Goal: Find specific page/section: Find specific page/section

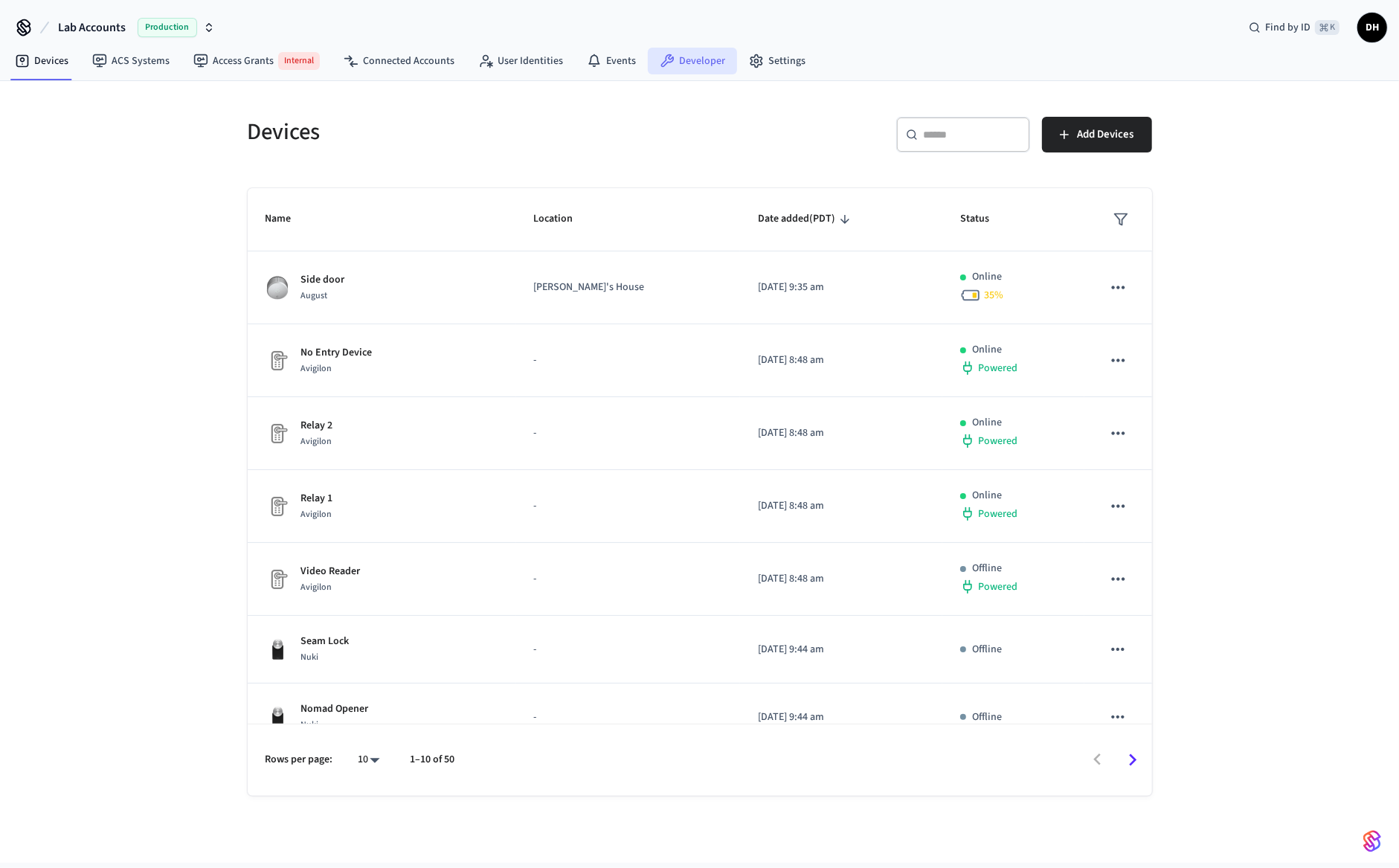
click at [680, 62] on link "Developer" at bounding box center [692, 61] width 89 height 27
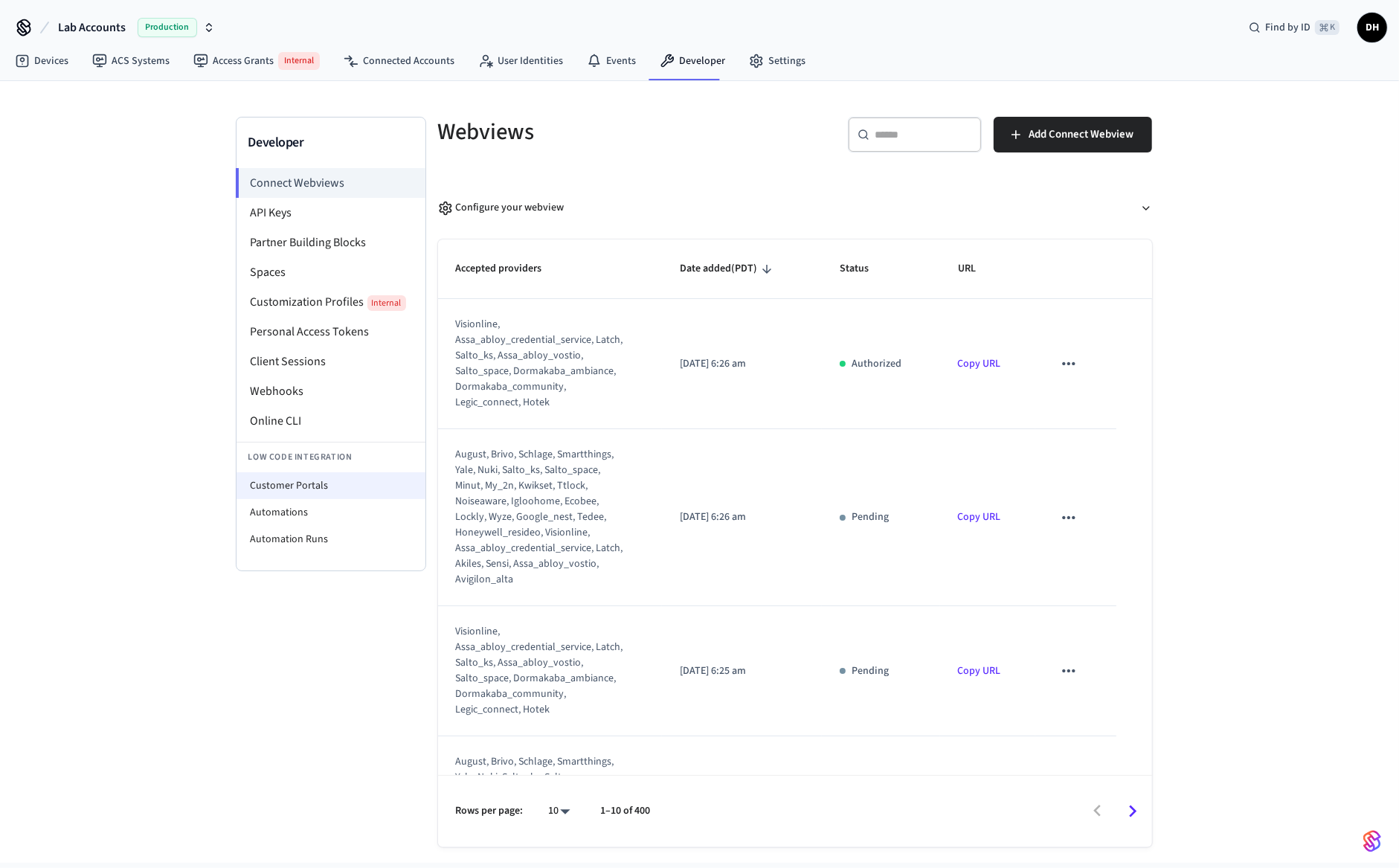
click at [294, 487] on li "Customer Portals" at bounding box center [331, 486] width 189 height 27
select select "**********"
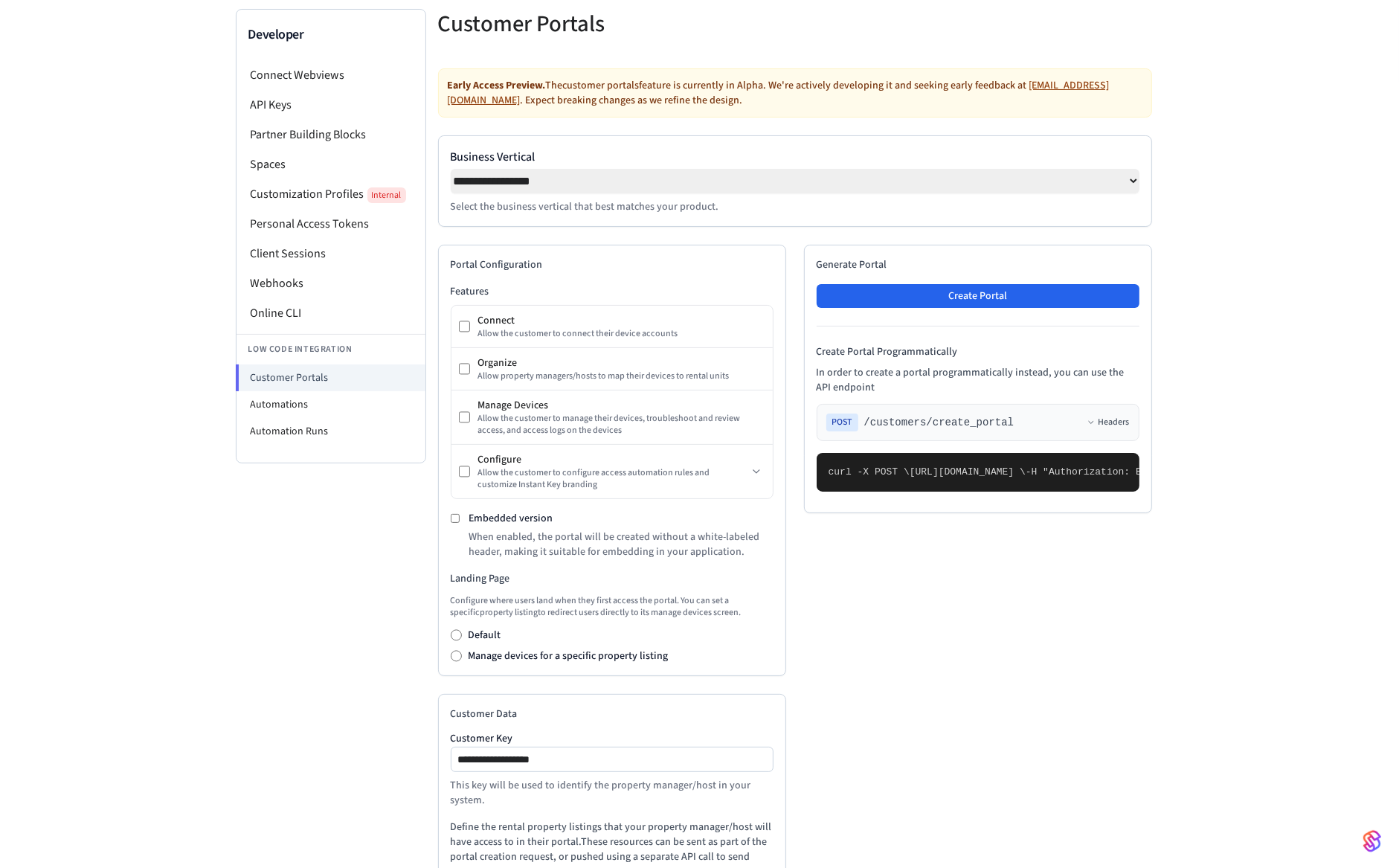
scroll to position [109, 0]
